Goal: Task Accomplishment & Management: Complete application form

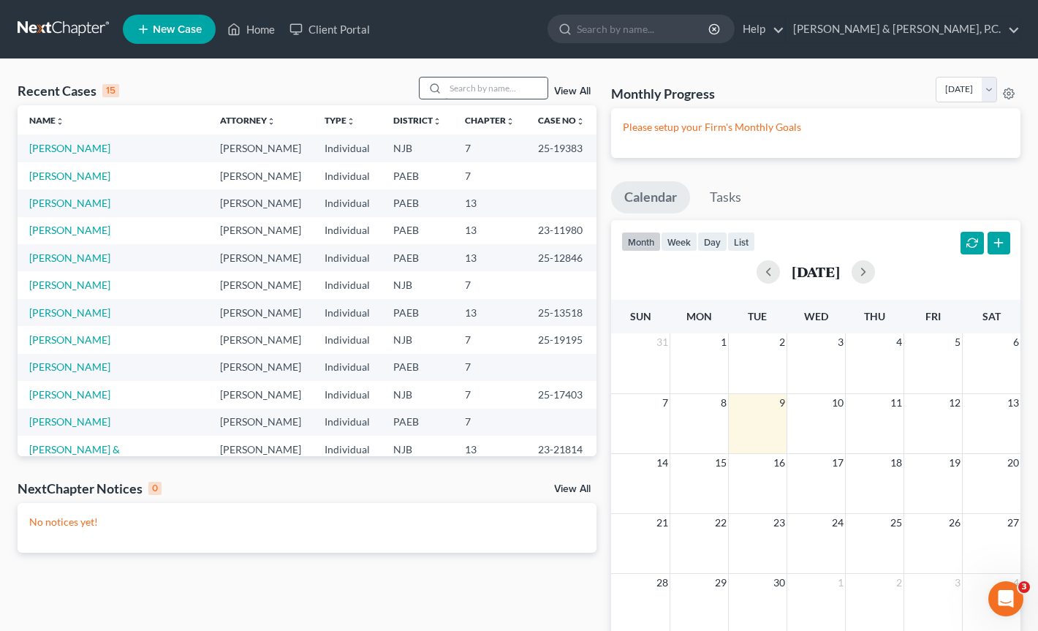
click at [455, 83] on input "search" at bounding box center [496, 87] width 102 height 21
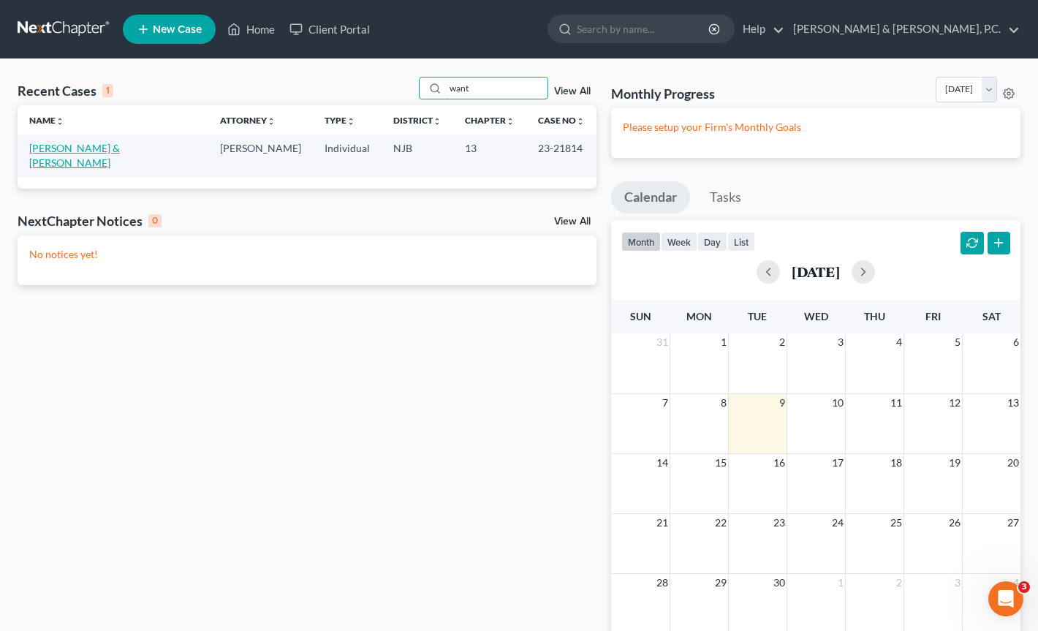
type input "want"
click at [120, 151] on link "[PERSON_NAME] & [PERSON_NAME]" at bounding box center [74, 155] width 91 height 27
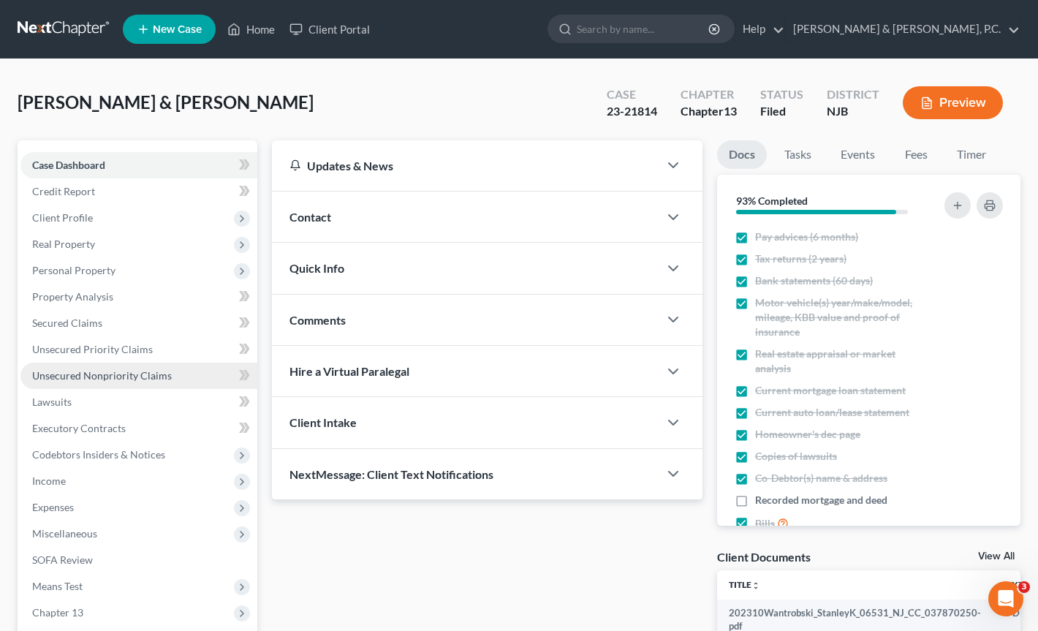
click at [86, 376] on span "Unsecured Nonpriority Claims" at bounding box center [102, 375] width 140 height 12
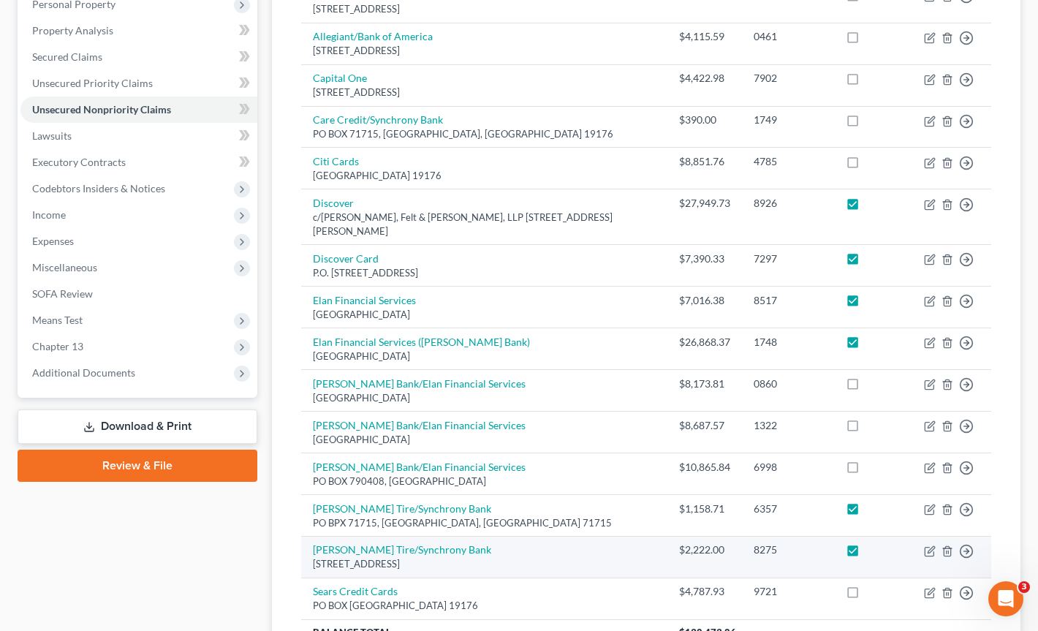
scroll to position [240, 0]
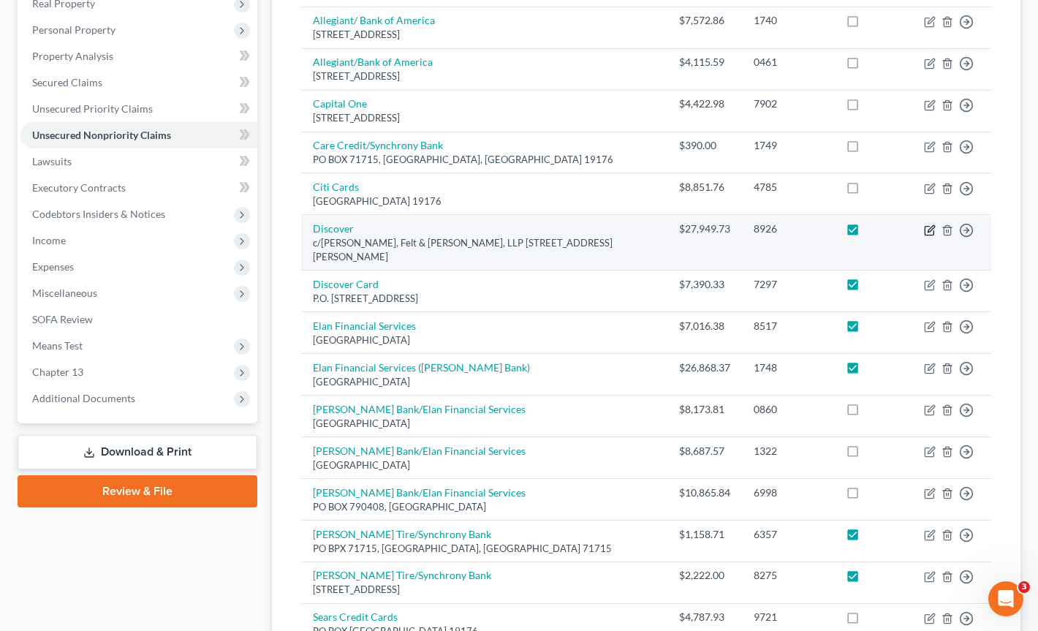
click at [929, 225] on icon "button" at bounding box center [930, 228] width 7 height 7
select select "33"
select select "2"
select select "1"
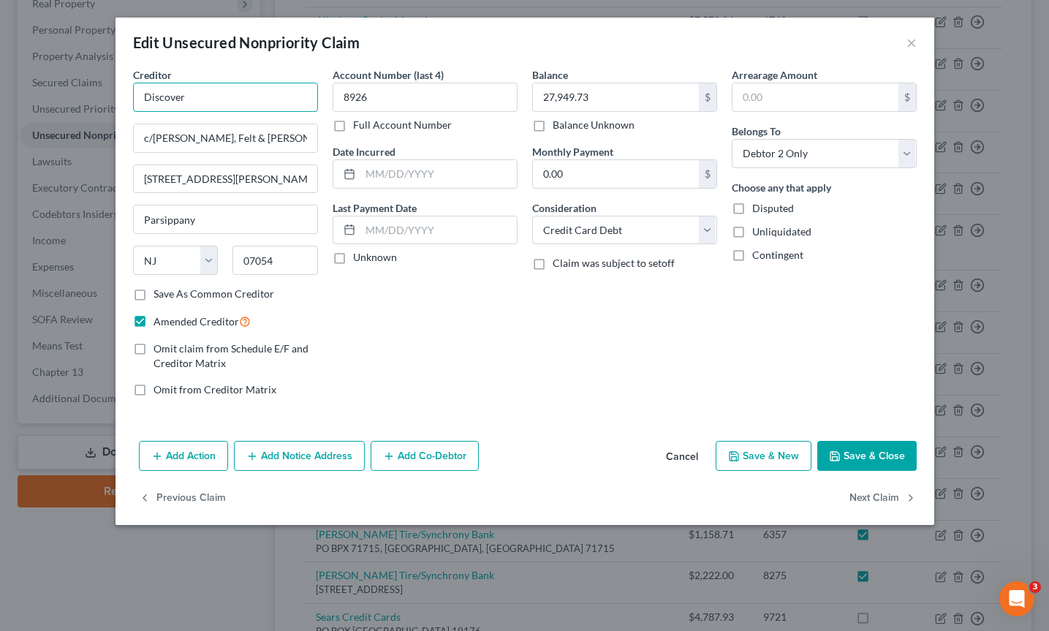
drag, startPoint x: 144, startPoint y: 96, endPoint x: 206, endPoint y: 106, distance: 62.8
click at [206, 106] on input "Discover" at bounding box center [225, 97] width 185 height 29
click at [212, 153] on div "Creditor * Discover c/[PERSON_NAME], Felt & [PERSON_NAME], LLP 7 [PERSON_NAME] …" at bounding box center [225, 176] width 185 height 219
drag, startPoint x: 161, startPoint y: 137, endPoint x: 313, endPoint y: 147, distance: 152.3
click at [313, 147] on input "c/[PERSON_NAME], Felt & [PERSON_NAME], LLP" at bounding box center [225, 138] width 183 height 28
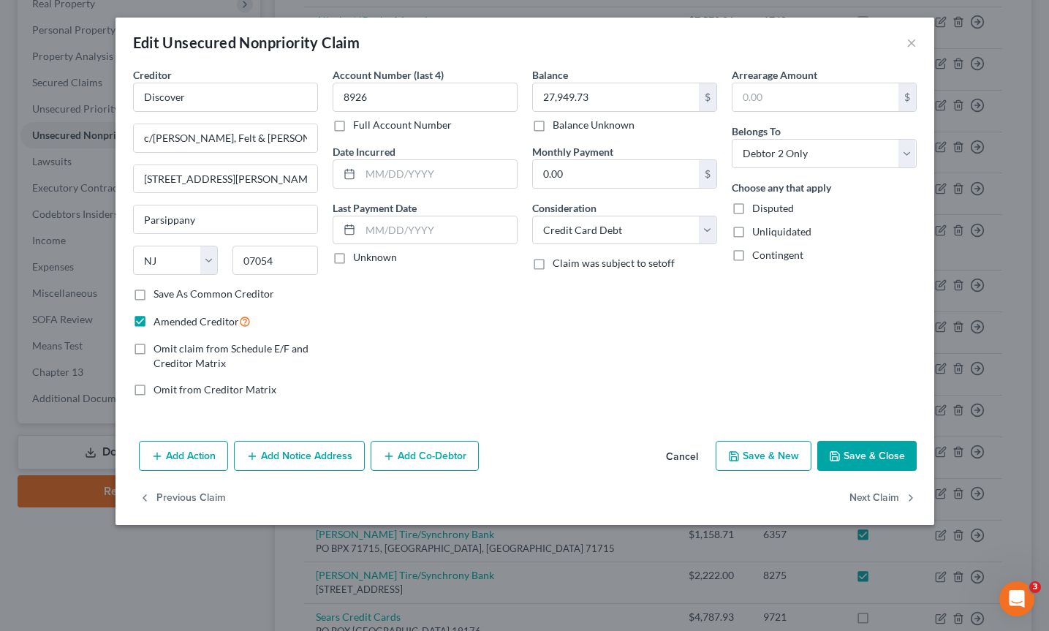
click at [253, 55] on div "Edit Unsecured Nonpriority Claim ×" at bounding box center [524, 43] width 818 height 50
click at [911, 41] on button "×" at bounding box center [911, 43] width 10 height 18
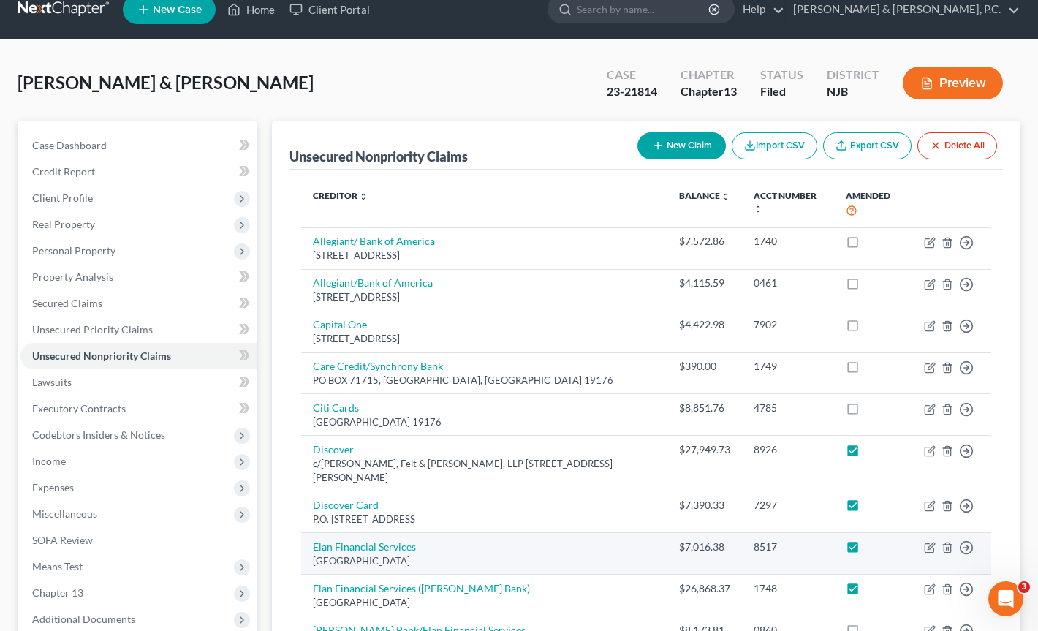
scroll to position [0, 0]
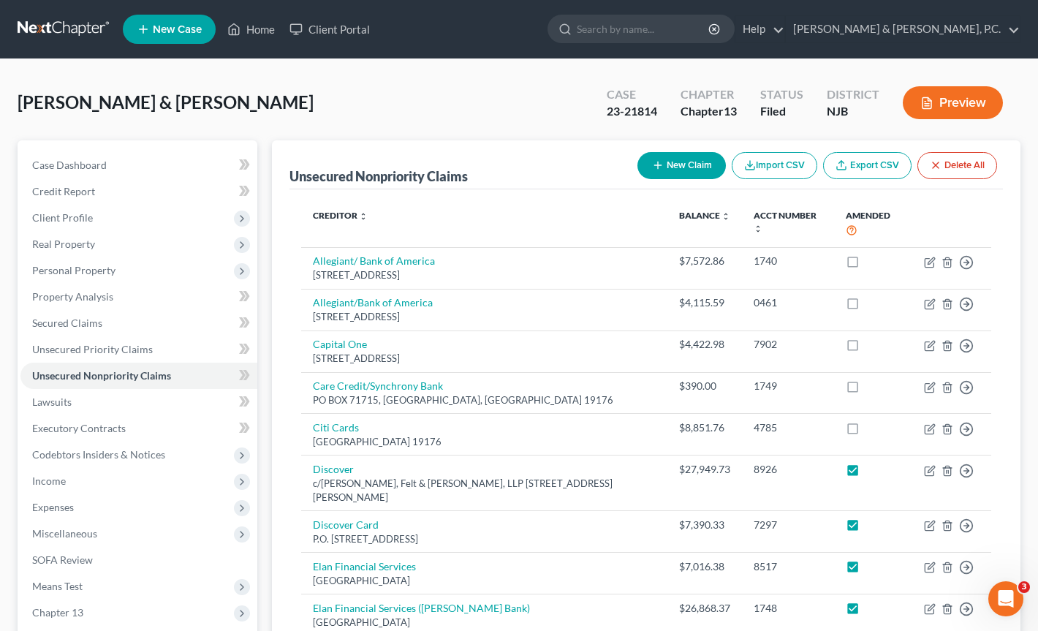
click at [476, 13] on ul "New Case Home Client Portal - No Result - See all results Or Press Enter... Hel…" at bounding box center [571, 29] width 897 height 38
